Goal: Task Accomplishment & Management: Manage account settings

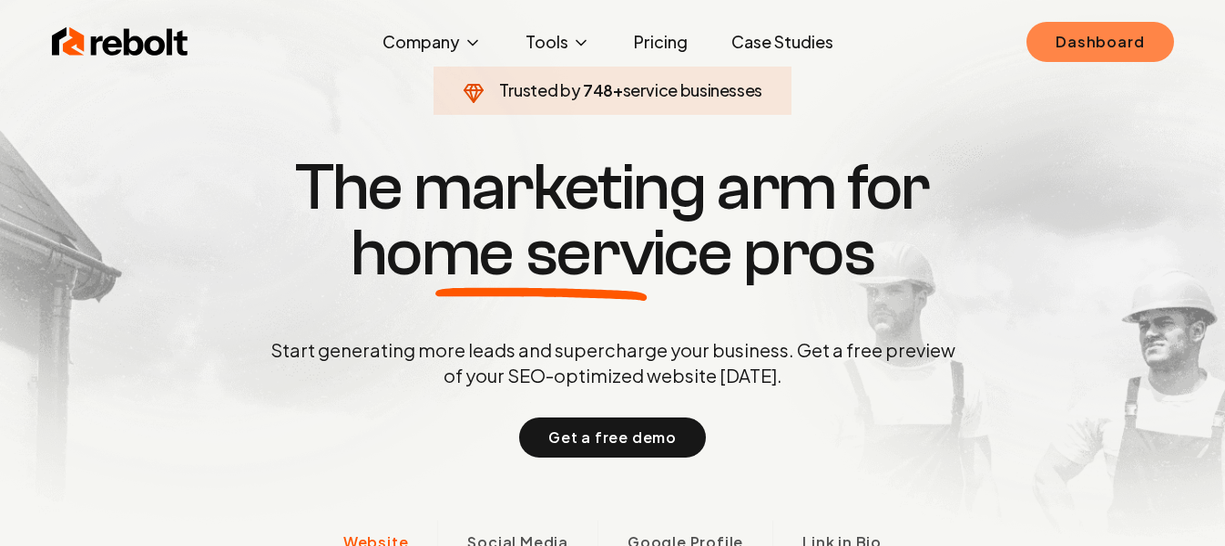
click at [1103, 48] on link "Dashboard" at bounding box center [1100, 42] width 147 height 40
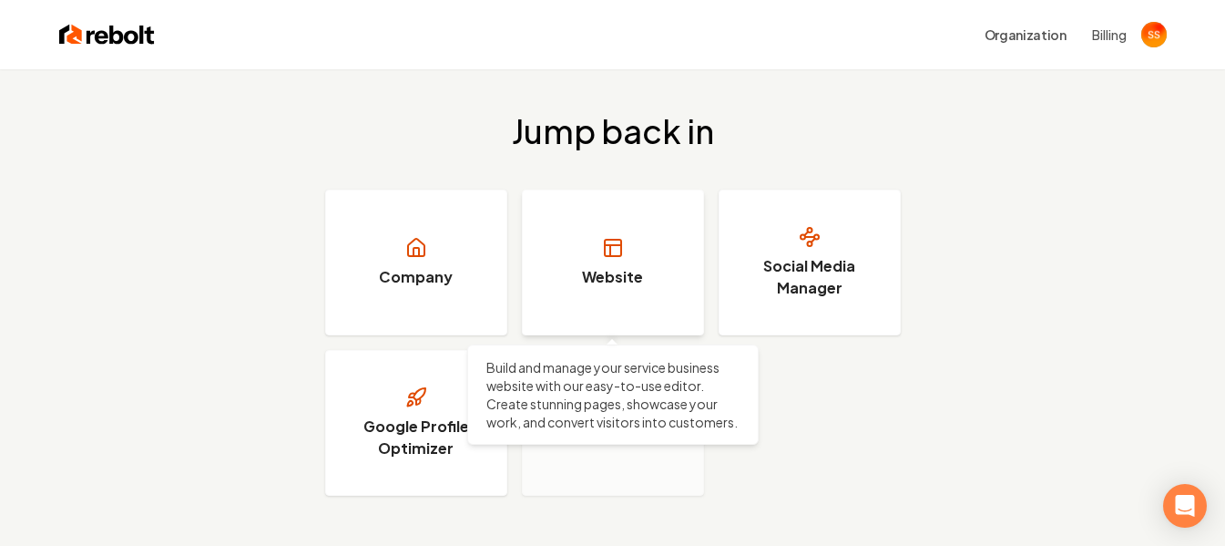
click at [620, 260] on link "Website" at bounding box center [613, 262] width 182 height 146
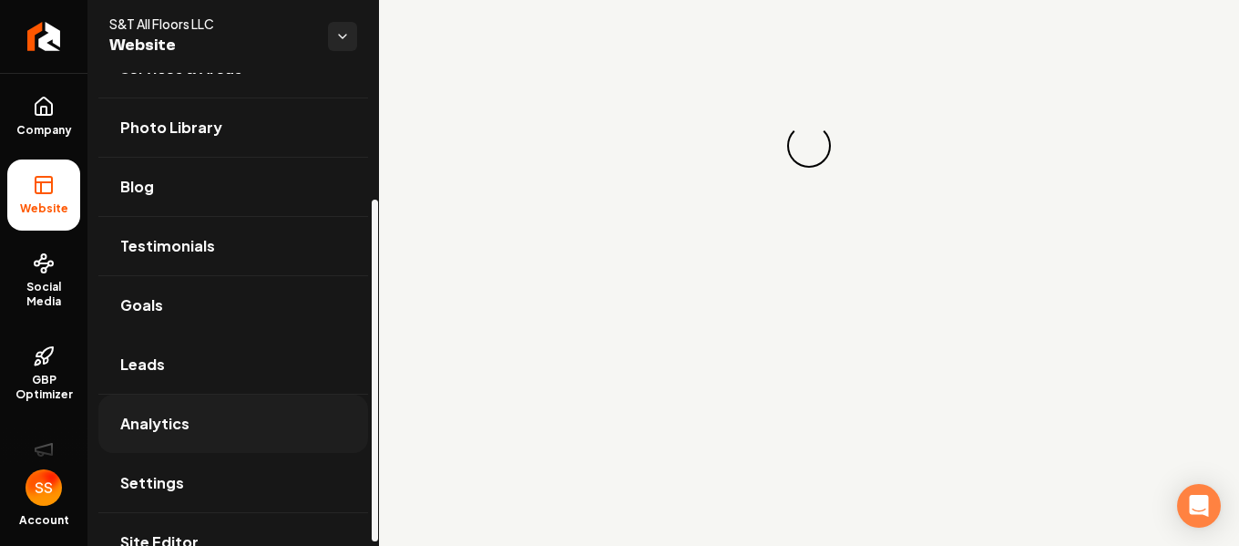
scroll to position [179, 0]
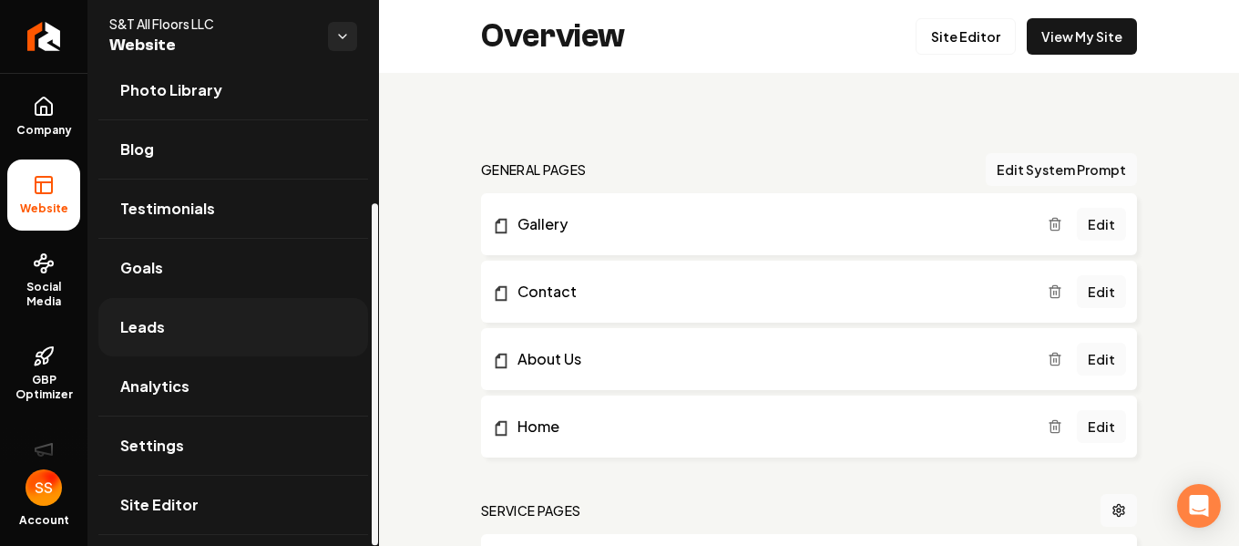
click at [186, 334] on link "Leads" at bounding box center [233, 327] width 270 height 58
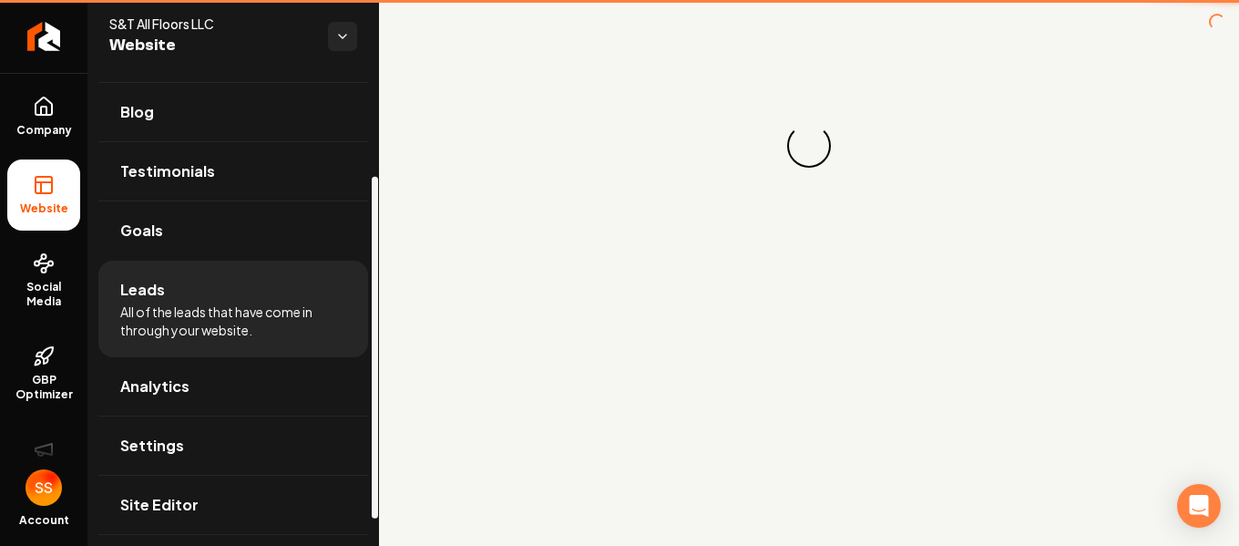
scroll to position [142, 0]
